Goal: Register for event/course

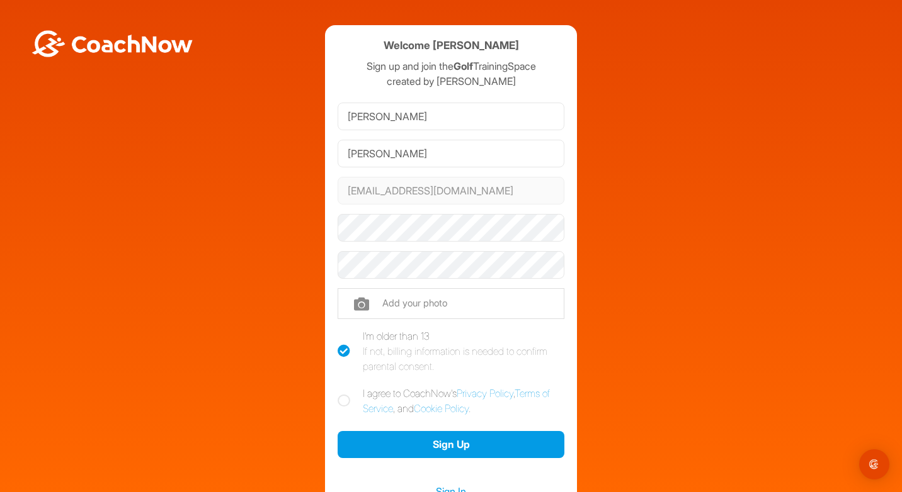
click at [326, 275] on div "Welcome [PERSON_NAME] Sign up and join the Golf TrainingSpace created by [PERSO…" at bounding box center [451, 276] width 252 height 502
click at [329, 288] on div "Welcome [PERSON_NAME] Sign up and join the Golf TrainingSpace created by [PERSO…" at bounding box center [451, 276] width 252 height 502
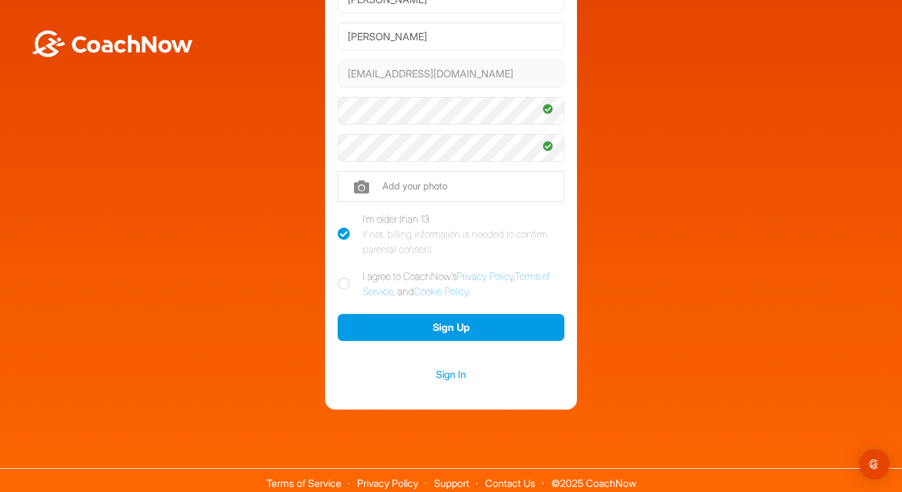
scroll to position [121, 0]
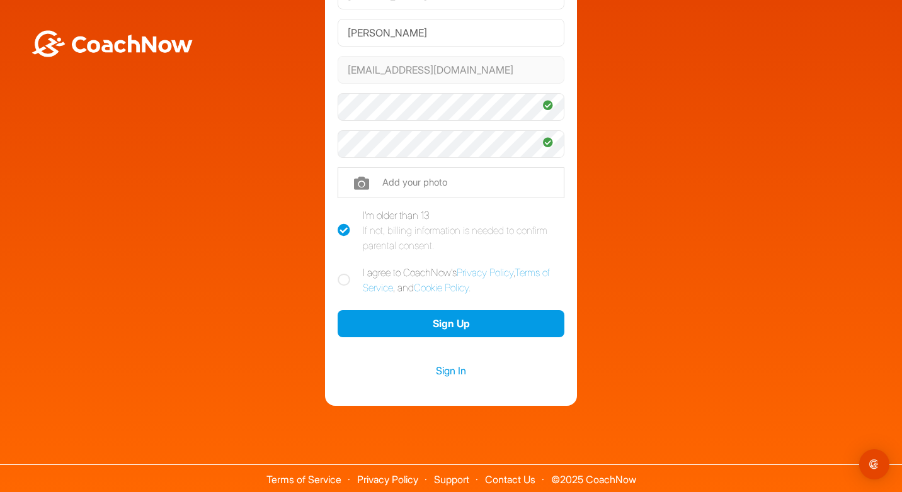
click at [338, 280] on icon at bounding box center [344, 280] width 13 height 13
click at [338, 273] on input "I agree to CoachNow's Privacy Policy , Terms of Service , and Cookie Policy ." at bounding box center [342, 269] width 8 height 8
checkbox input "true"
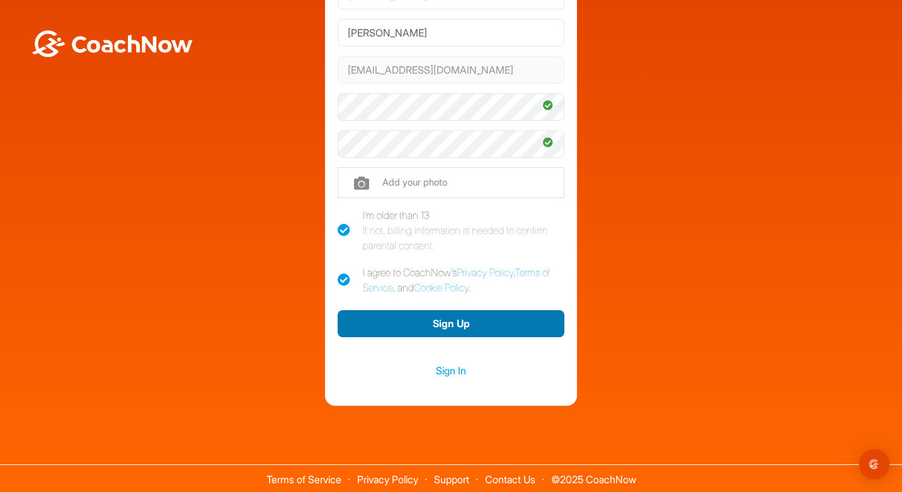
click at [413, 322] on button "Sign Up" at bounding box center [451, 323] width 227 height 27
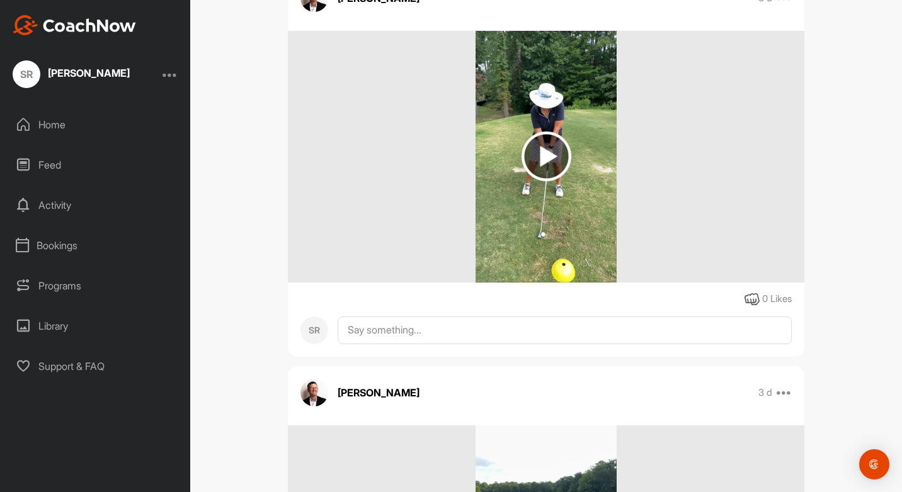
scroll to position [255, 0]
click at [542, 182] on img at bounding box center [546, 157] width 50 height 50
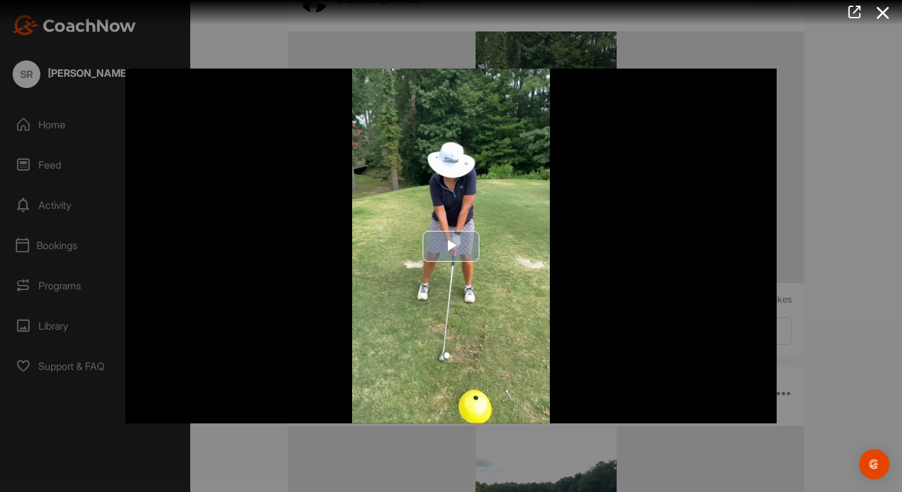
click at [451, 246] on span "Video Player" at bounding box center [451, 246] width 0 height 0
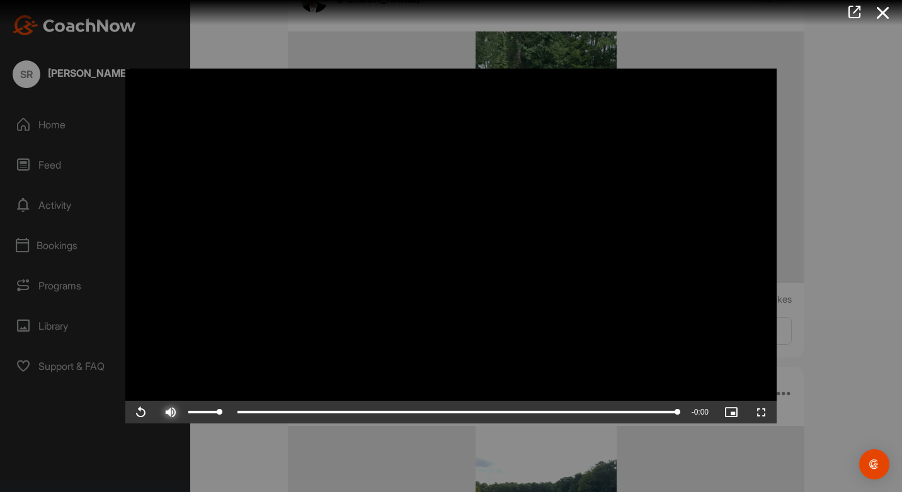
drag, startPoint x: 174, startPoint y: 416, endPoint x: 165, endPoint y: 439, distance: 25.1
click at [167, 436] on div "Video Player is loading. Play Video Replay Skip Backward Skip Forward Mute 0% C…" at bounding box center [451, 246] width 676 height 380
click at [140, 413] on span "Video Player" at bounding box center [140, 413] width 30 height 0
click at [857, 324] on div at bounding box center [451, 246] width 902 height 492
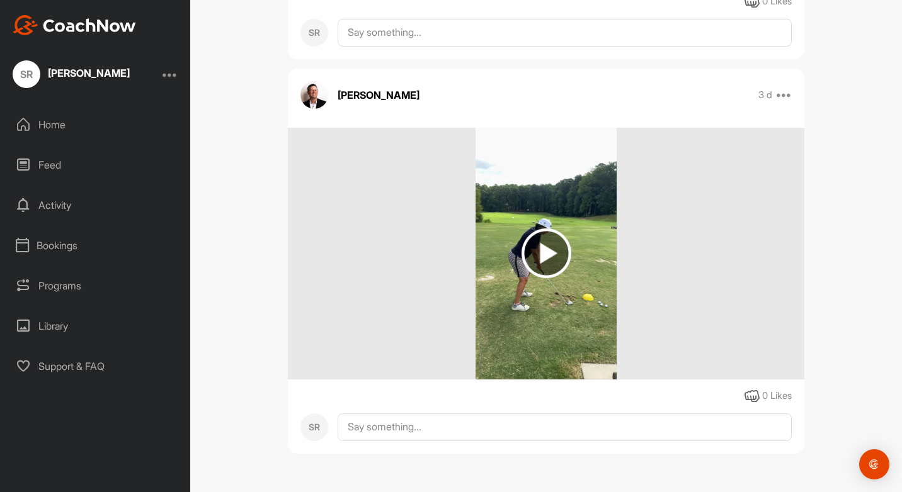
scroll to position [583, 0]
click at [543, 251] on img at bounding box center [546, 254] width 50 height 50
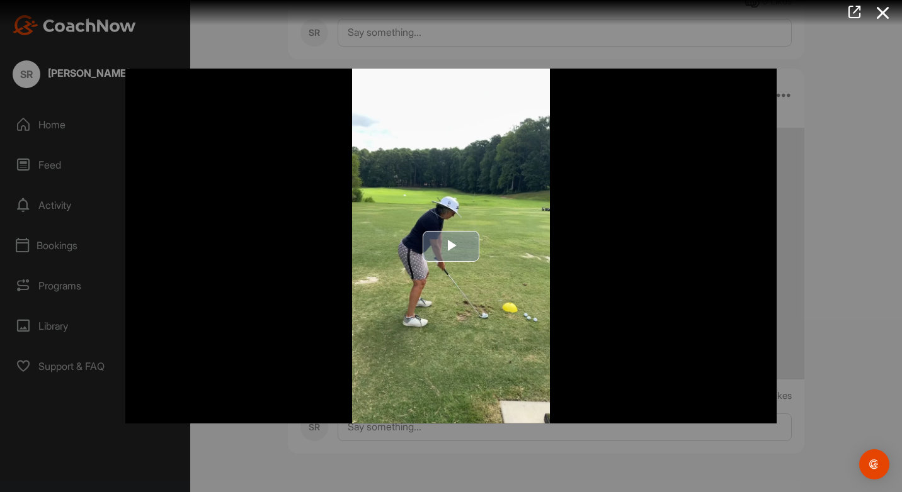
click at [451, 246] on span "Video Player" at bounding box center [451, 246] width 0 height 0
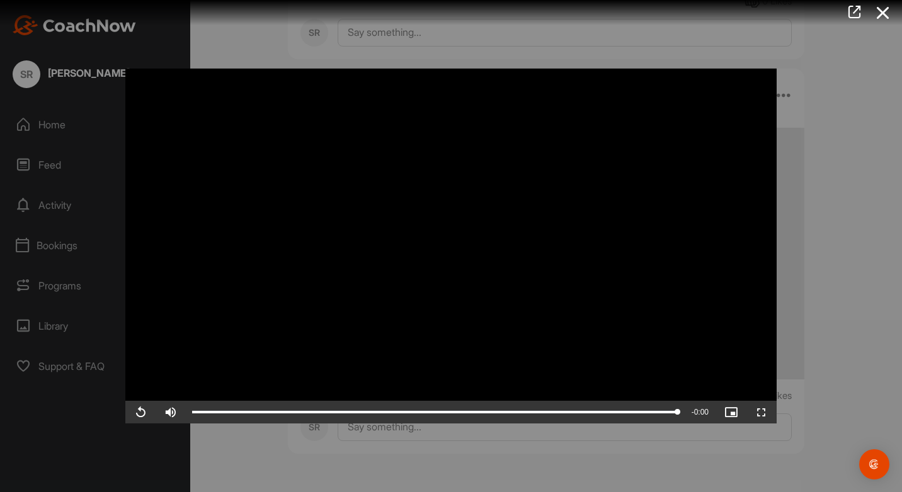
click at [469, 247] on video "Video Player" at bounding box center [450, 246] width 651 height 355
click at [141, 413] on span "Video Player" at bounding box center [140, 413] width 30 height 0
click at [140, 413] on span "Video Player" at bounding box center [140, 413] width 30 height 0
click at [864, 165] on div at bounding box center [451, 246] width 902 height 492
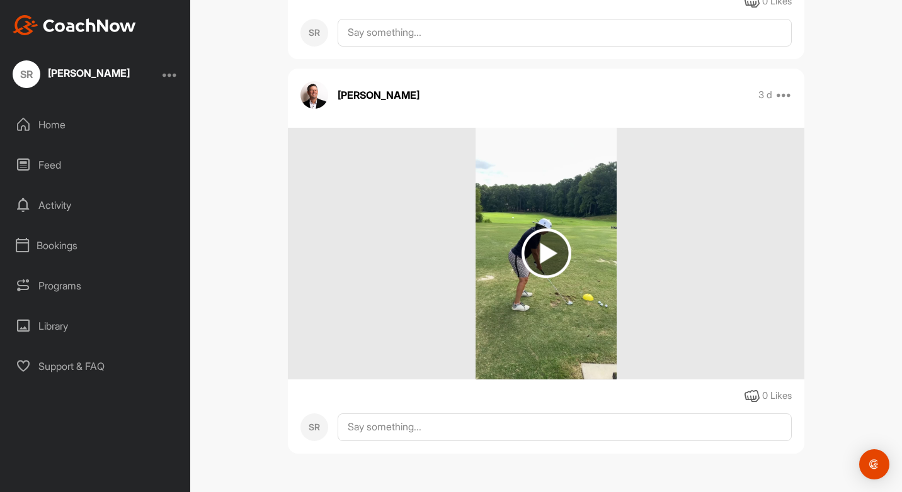
click at [60, 130] on div "Home" at bounding box center [96, 124] width 178 height 31
